Goal: Find specific page/section: Find specific page/section

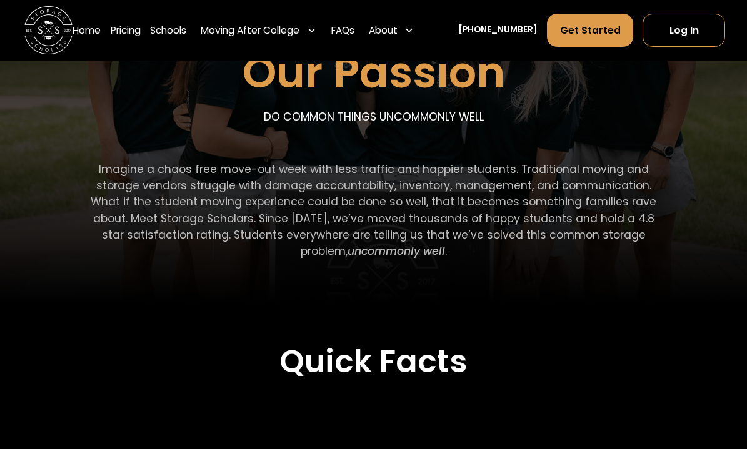
scroll to position [207, 0]
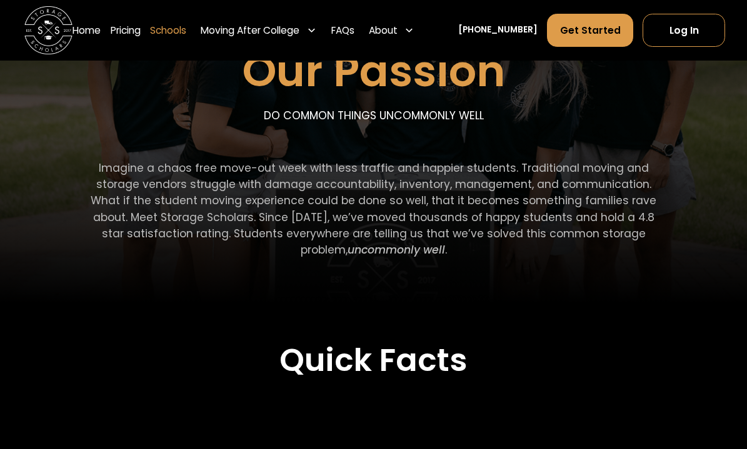
click at [186, 36] on link "Schools" at bounding box center [168, 30] width 36 height 34
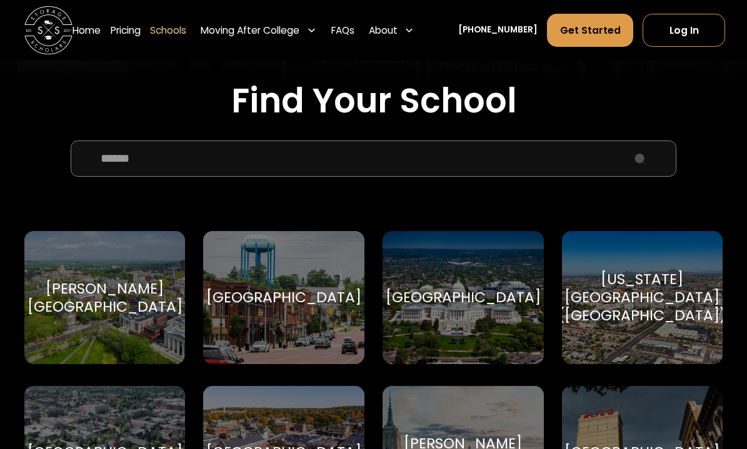
scroll to position [383, 0]
click at [375, 174] on input "School Select Form" at bounding box center [373, 158] width 605 height 36
click at [385, 162] on input "School Select Form" at bounding box center [373, 158] width 605 height 36
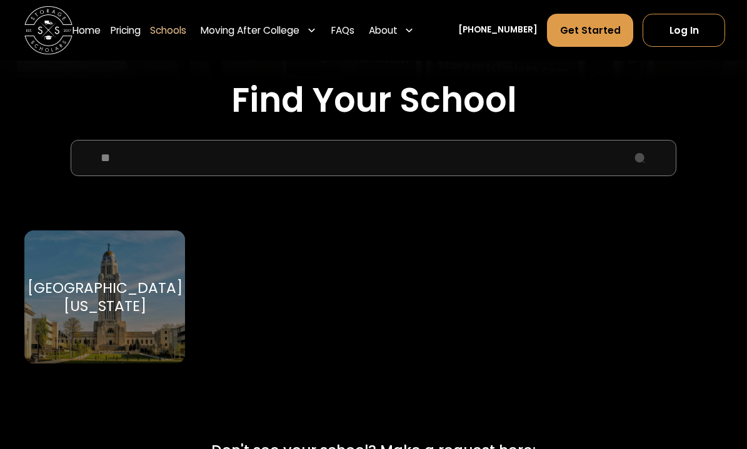
type input "*"
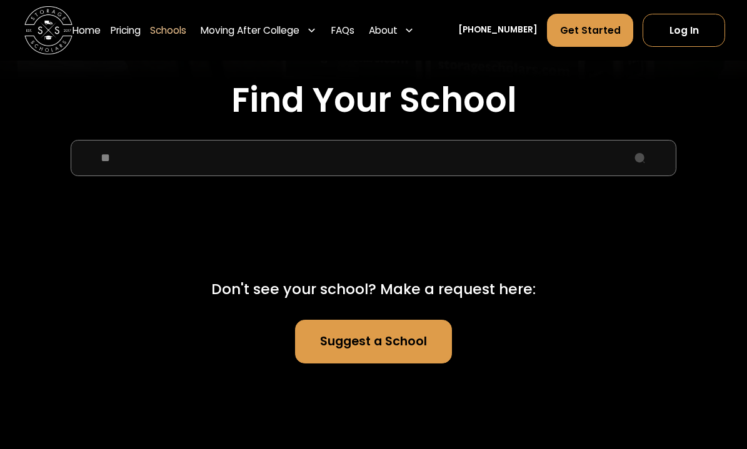
type input "*"
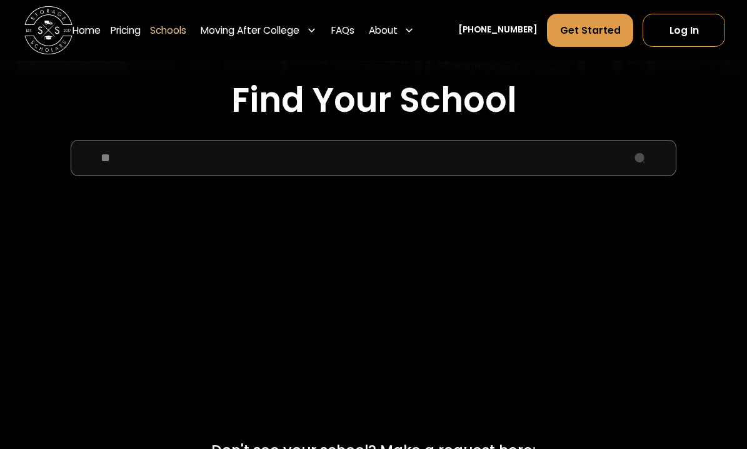
type input "*"
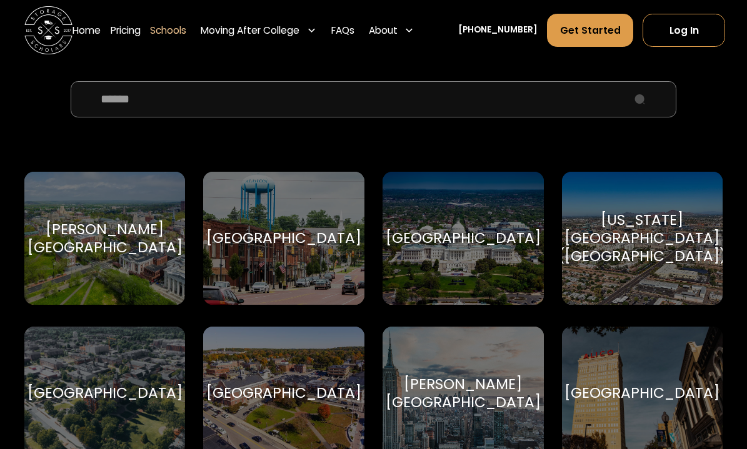
scroll to position [443, 0]
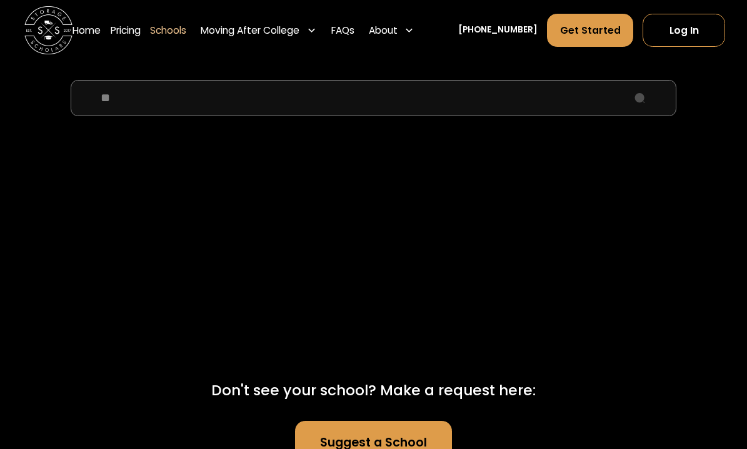
type input "*"
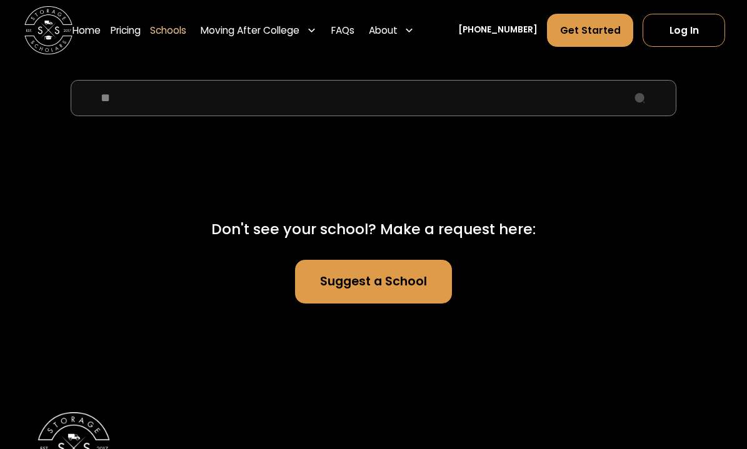
type input "*"
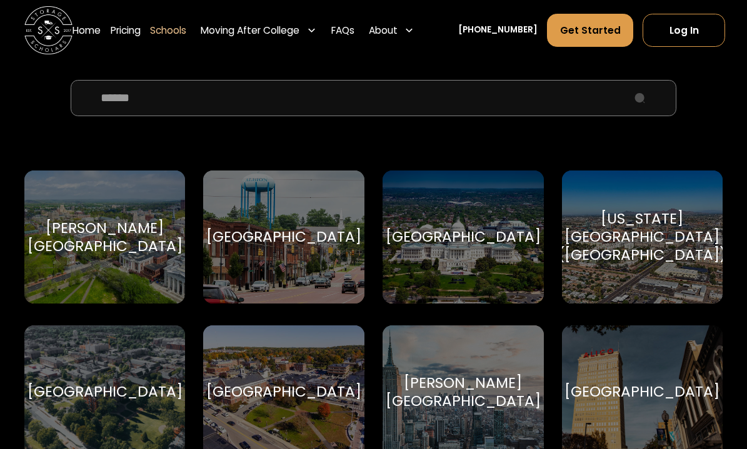
click at [362, 109] on input "School Select Form" at bounding box center [373, 98] width 605 height 36
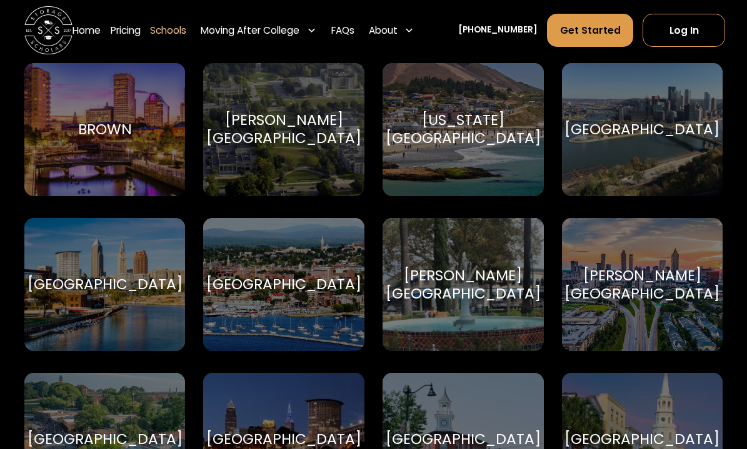
scroll to position [1019, 0]
